Goal: Task Accomplishment & Management: Manage account settings

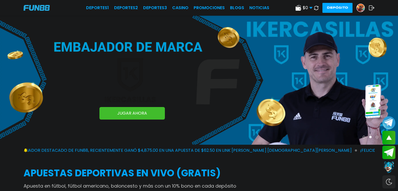
click at [359, 10] on img at bounding box center [361, 8] width 8 height 8
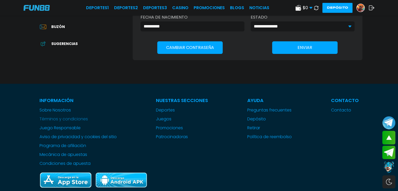
scroll to position [105, 0]
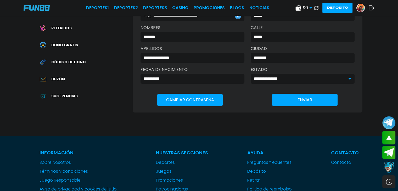
click at [315, 8] on icon at bounding box center [316, 8] width 4 height 4
click at [370, 7] on icon at bounding box center [372, 7] width 6 height 5
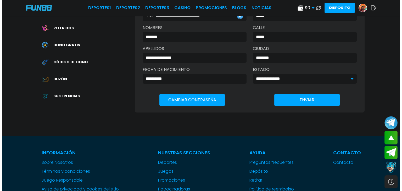
scroll to position [0, 0]
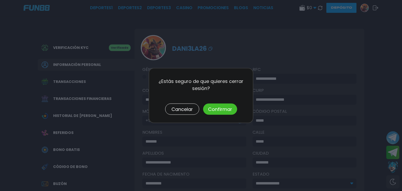
click at [226, 112] on button "Confirmar" at bounding box center [220, 109] width 34 height 11
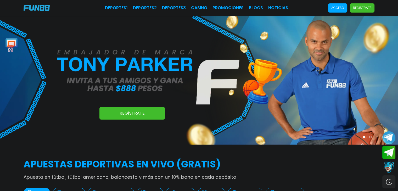
click at [338, 9] on p "Acceso" at bounding box center [337, 7] width 13 height 5
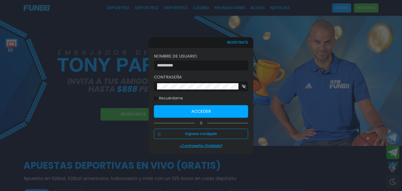
click at [224, 65] on input at bounding box center [199, 65] width 85 height 6
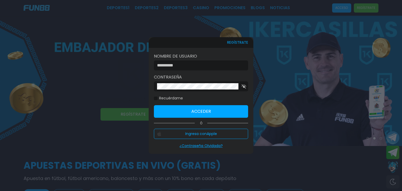
type input "*******"
click button "Acceder" at bounding box center [201, 111] width 94 height 13
